Goal: Task Accomplishment & Management: Use online tool/utility

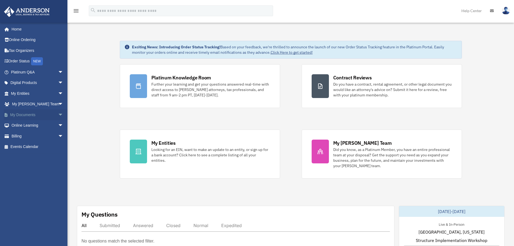
click at [32, 113] on link "My Documents arrow_drop_down" at bounding box center [38, 114] width 68 height 11
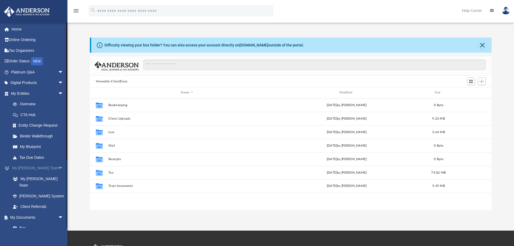
scroll to position [119, 398]
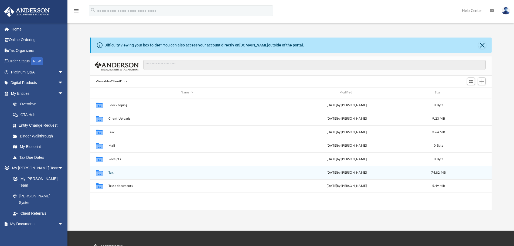
click at [131, 172] on button "Tax" at bounding box center [186, 173] width 157 height 4
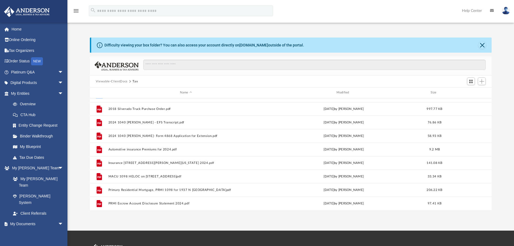
scroll to position [50, 0]
click at [483, 82] on span "Add" at bounding box center [482, 81] width 5 height 5
click at [475, 92] on li "Upload" at bounding box center [474, 92] width 17 height 6
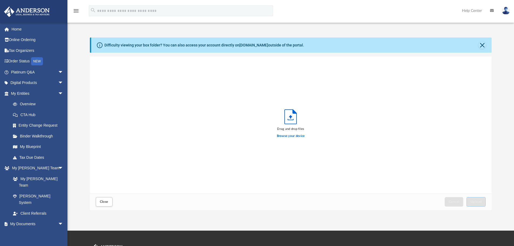
scroll to position [133, 398]
click at [290, 136] on label "Browse your device" at bounding box center [291, 136] width 28 height 5
click at [0, 0] on input "Browse your device" at bounding box center [0, 0] width 0 height 0
click at [473, 200] on button "Upload" at bounding box center [476, 201] width 19 height 9
click at [483, 45] on button "Close" at bounding box center [483, 45] width 8 height 8
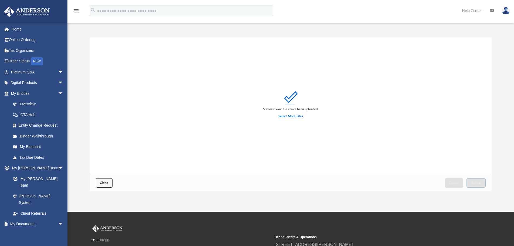
click at [106, 183] on span "Close" at bounding box center [104, 182] width 9 height 3
click at [291, 116] on label "Select More Files" at bounding box center [291, 116] width 25 height 5
click at [0, 0] on input "Select More Files" at bounding box center [0, 0] width 0 height 0
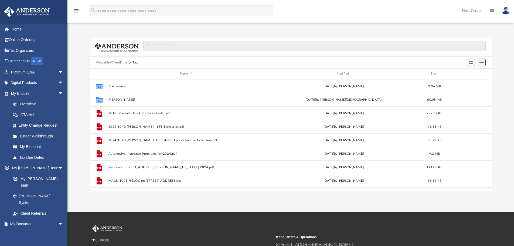
click at [480, 62] on span "Add" at bounding box center [482, 62] width 5 height 5
click at [472, 73] on li "Upload" at bounding box center [474, 73] width 17 height 6
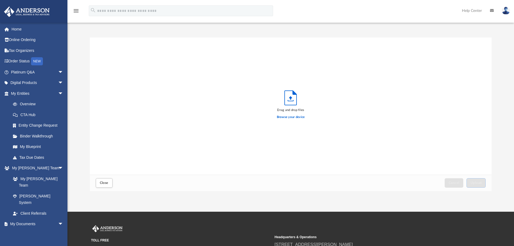
scroll to position [133, 398]
click at [288, 117] on label "Browse your device" at bounding box center [291, 117] width 28 height 5
click at [0, 0] on input "Browse your device" at bounding box center [0, 0] width 0 height 0
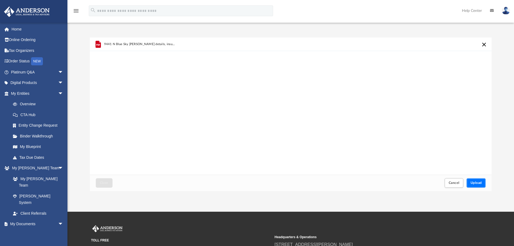
click at [480, 182] on span "Upload" at bounding box center [476, 182] width 11 height 3
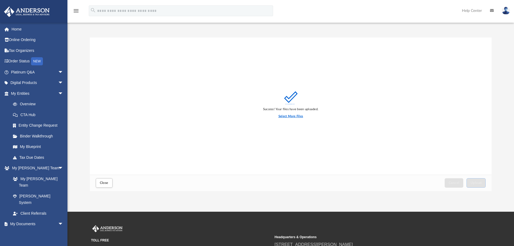
click at [287, 118] on label "Select More Files" at bounding box center [291, 116] width 25 height 5
click at [0, 0] on input "Select More Files" at bounding box center [0, 0] width 0 height 0
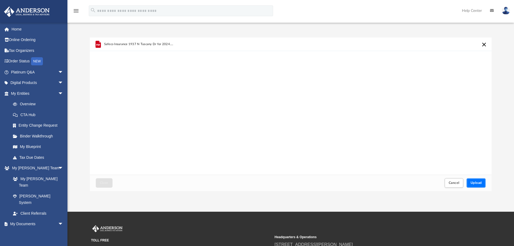
click at [477, 181] on span "Upload" at bounding box center [476, 182] width 11 height 3
click at [105, 183] on span "Close" at bounding box center [104, 182] width 9 height 3
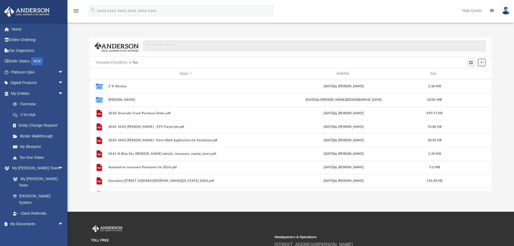
click at [483, 62] on span "Add" at bounding box center [482, 62] width 5 height 5
click at [471, 73] on li "Upload" at bounding box center [474, 73] width 17 height 6
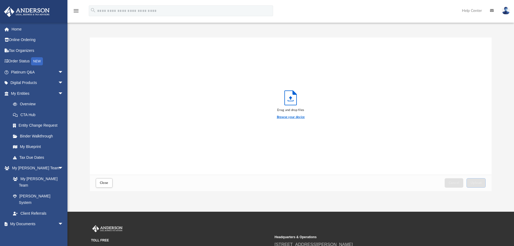
click at [285, 117] on label "Browse your device" at bounding box center [291, 117] width 28 height 5
click at [0, 0] on input "Browse your device" at bounding box center [0, 0] width 0 height 0
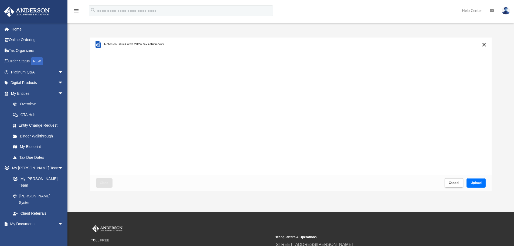
click at [474, 183] on span "Upload" at bounding box center [476, 182] width 11 height 3
